Goal: Task Accomplishment & Management: Manage account settings

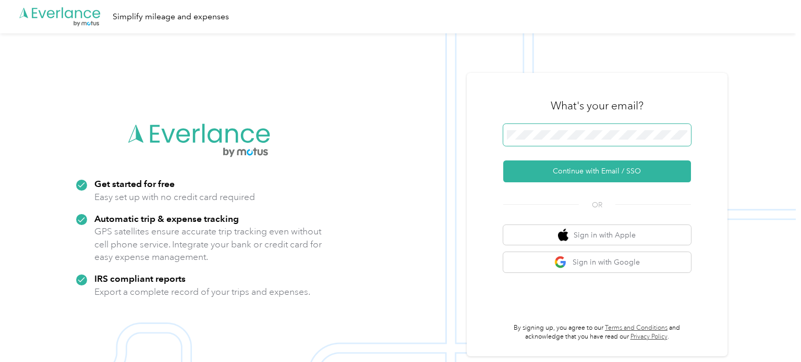
click at [503, 161] on button "Continue with Email / SSO" at bounding box center [597, 172] width 188 height 22
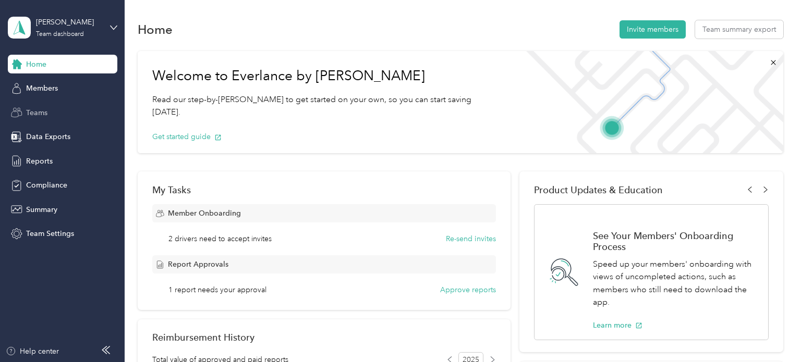
click at [38, 114] on span "Teams" at bounding box center [36, 112] width 21 height 11
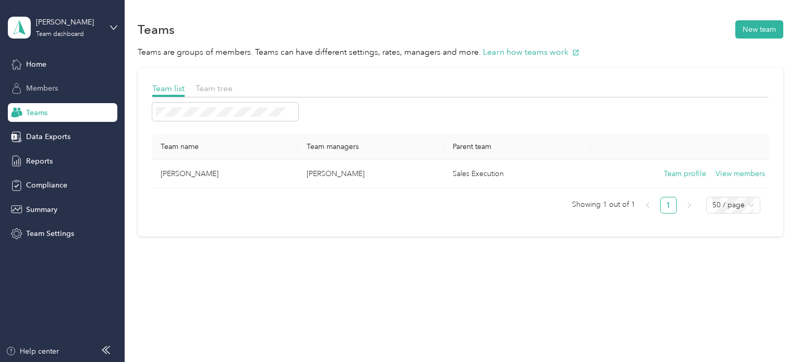
click at [59, 95] on div "Members" at bounding box center [63, 88] width 110 height 19
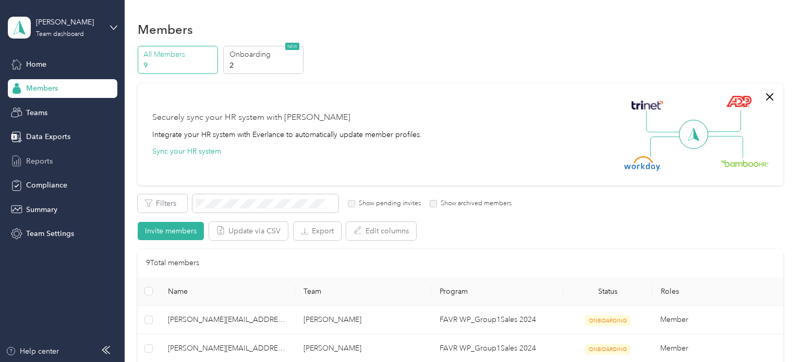
click at [56, 166] on div "Reports" at bounding box center [63, 161] width 110 height 19
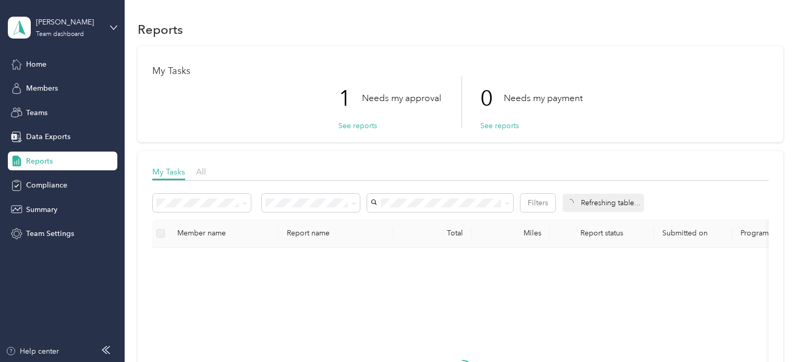
scroll to position [4, 0]
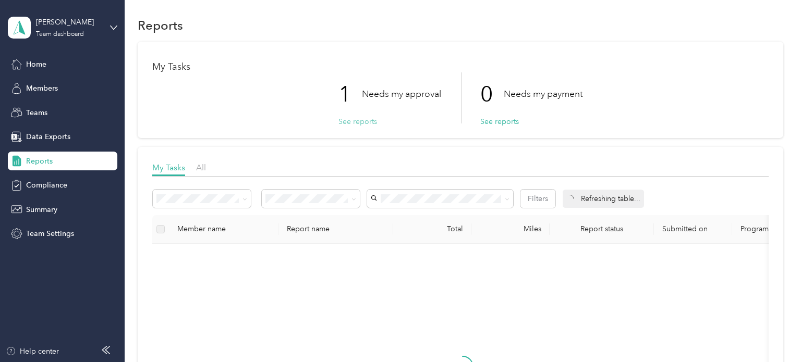
click at [356, 123] on button "See reports" at bounding box center [357, 121] width 39 height 11
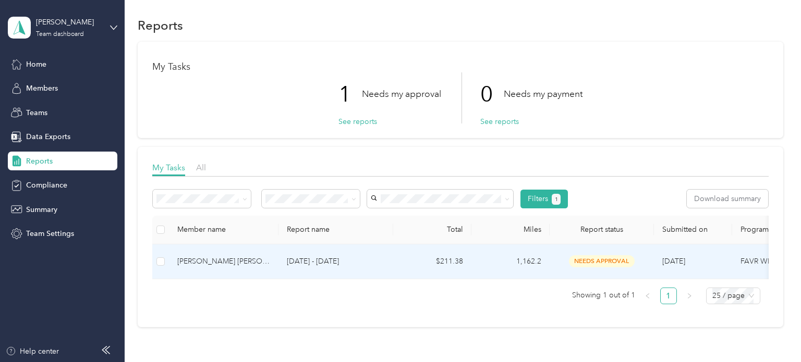
click at [298, 268] on td "[DATE] - [DATE]" at bounding box center [335, 262] width 115 height 35
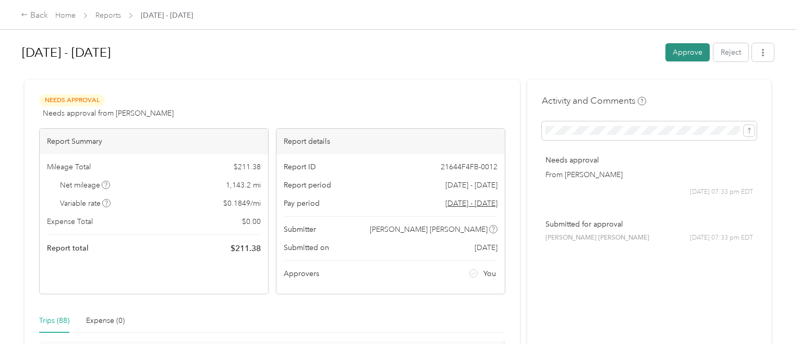
click at [681, 52] on button "Approve" at bounding box center [687, 52] width 44 height 18
